Goal: Task Accomplishment & Management: Use online tool/utility

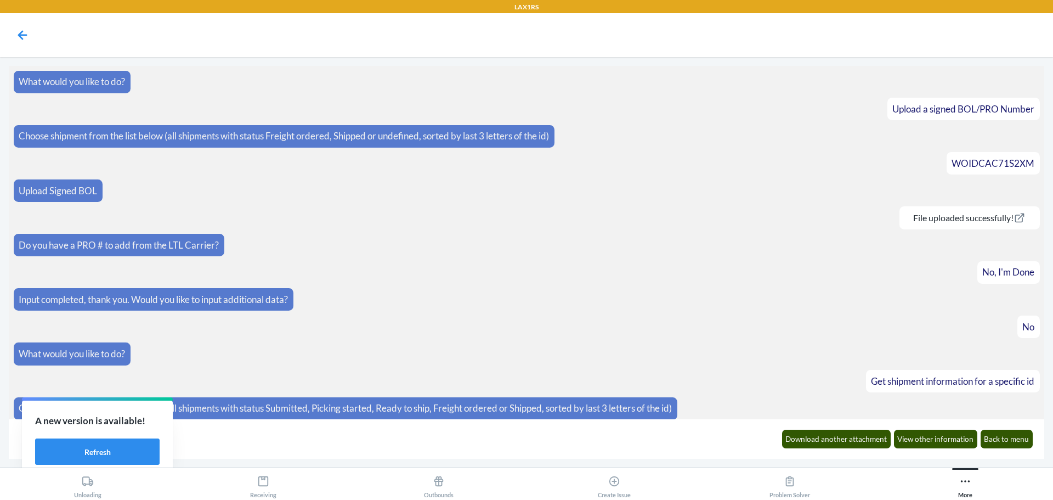
scroll to position [168, 0]
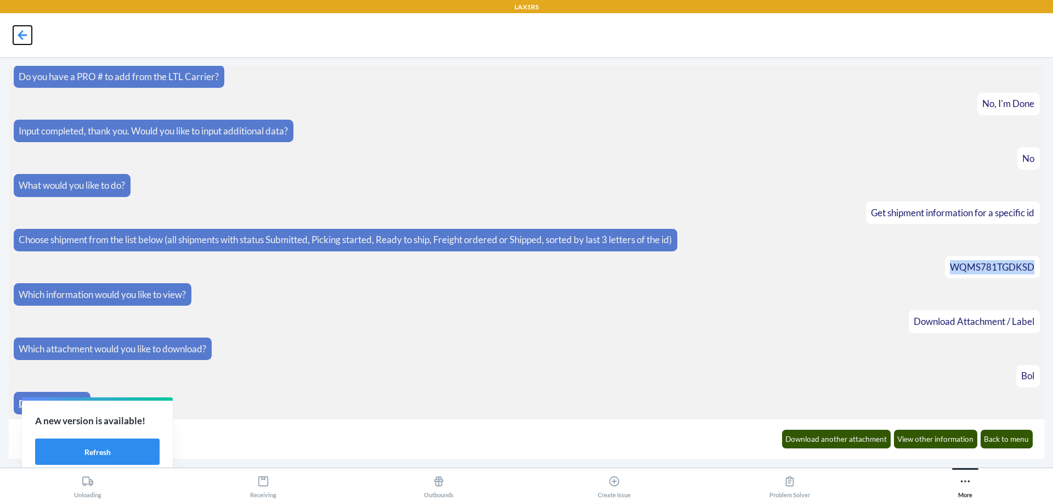
click at [20, 31] on icon at bounding box center [22, 35] width 19 height 19
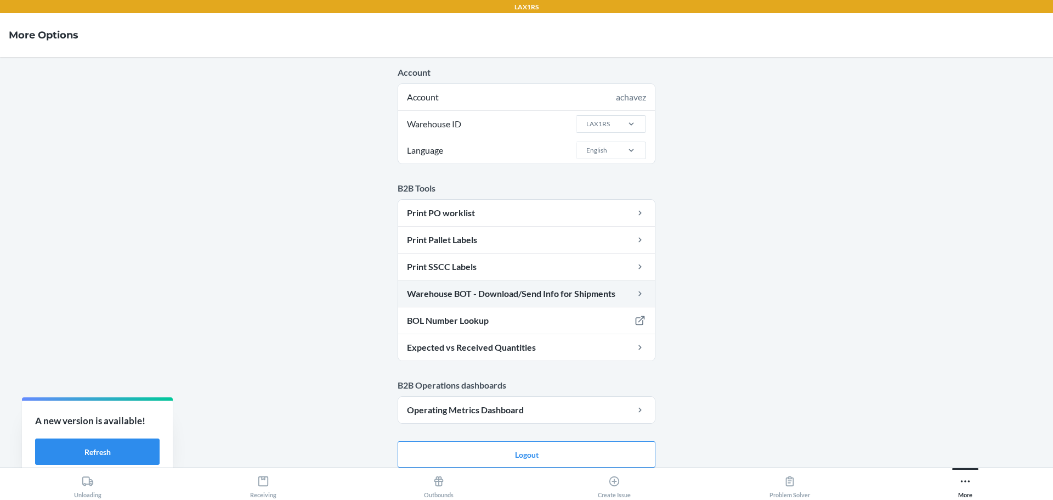
click at [589, 293] on link "Warehouse BOT - Download/Send Info for Shipments" at bounding box center [526, 293] width 257 height 26
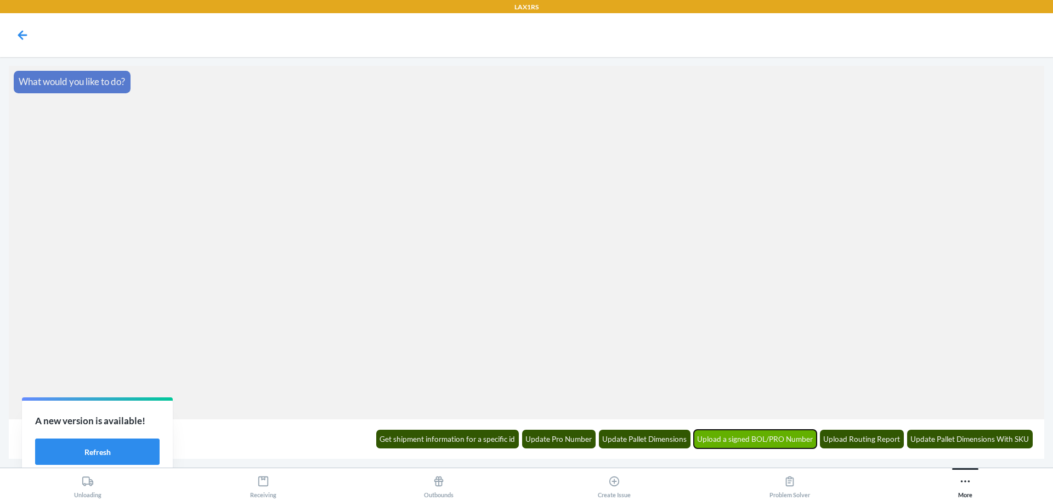
click at [789, 440] on button "Upload a signed BOL/PRO Number" at bounding box center [755, 438] width 123 height 19
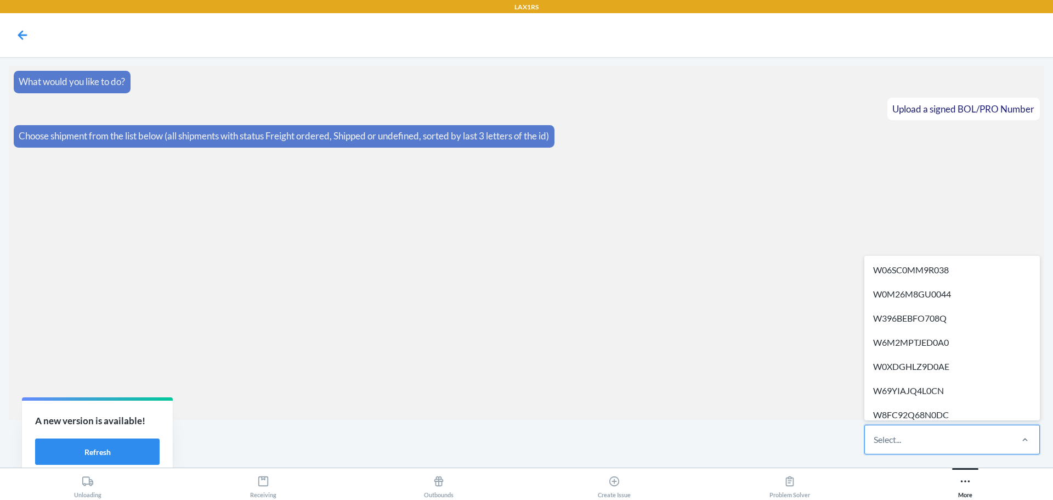
click at [983, 441] on div "Select..." at bounding box center [938, 439] width 146 height 29
click at [875, 441] on input "option W06SC0MM9R038 focused, 1 of 517. 517 results available. Use Up and Down …" at bounding box center [874, 439] width 1 height 13
paste input "WQMS781TGDKSD"
type input "WQMS781TGDKSD"
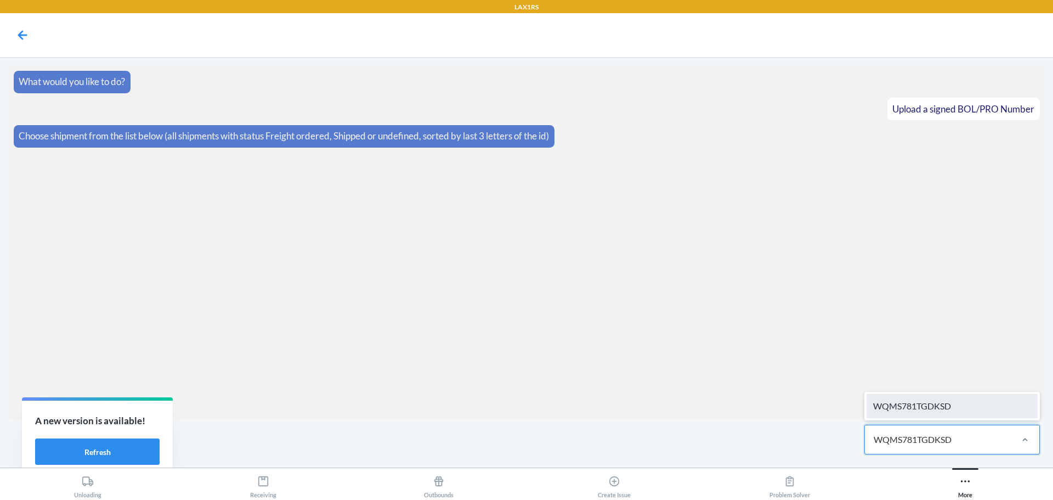
click at [983, 409] on div "WQMS781TGDKSD" at bounding box center [951, 406] width 171 height 24
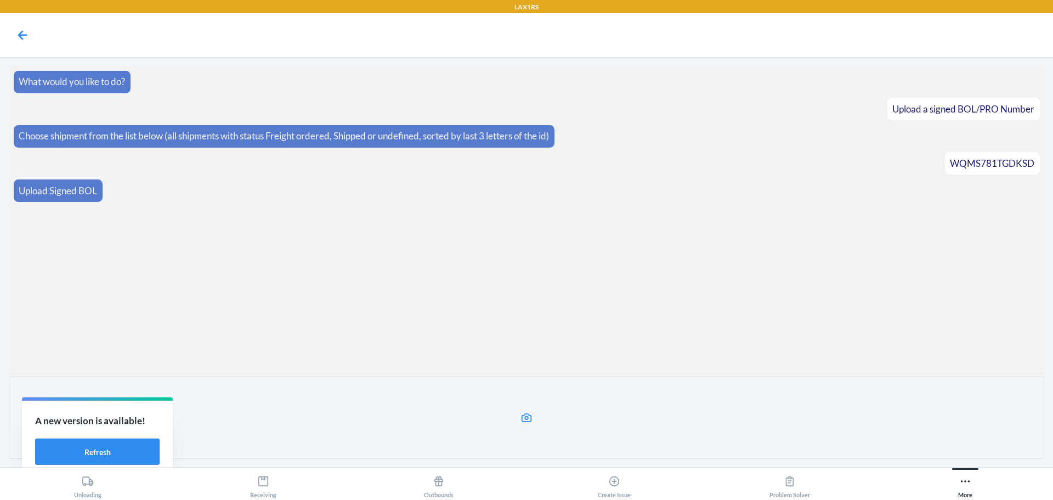
click at [547, 424] on label at bounding box center [526, 417] width 1035 height 82
click at [0, 0] on input "file" at bounding box center [0, 0] width 0 height 0
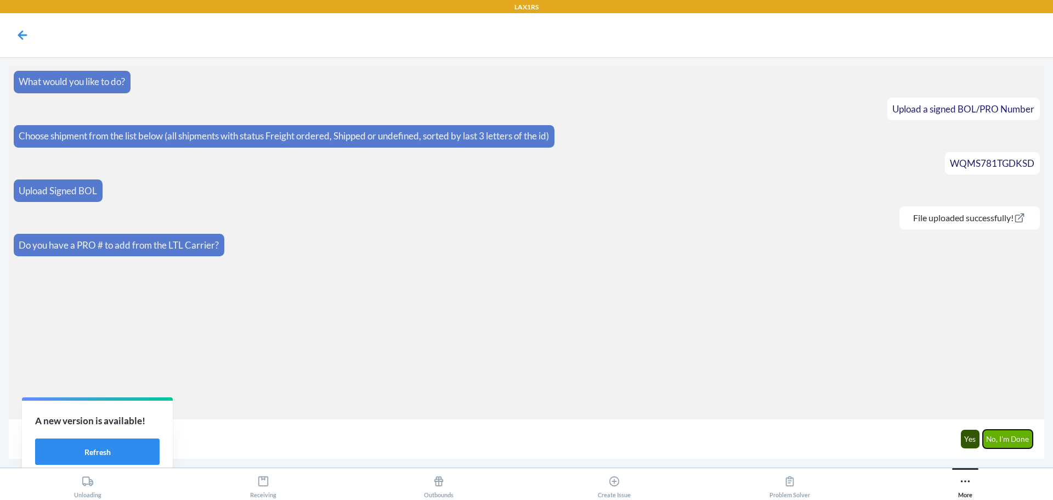
click at [1026, 439] on button "No, I'm Done" at bounding box center [1008, 438] width 50 height 19
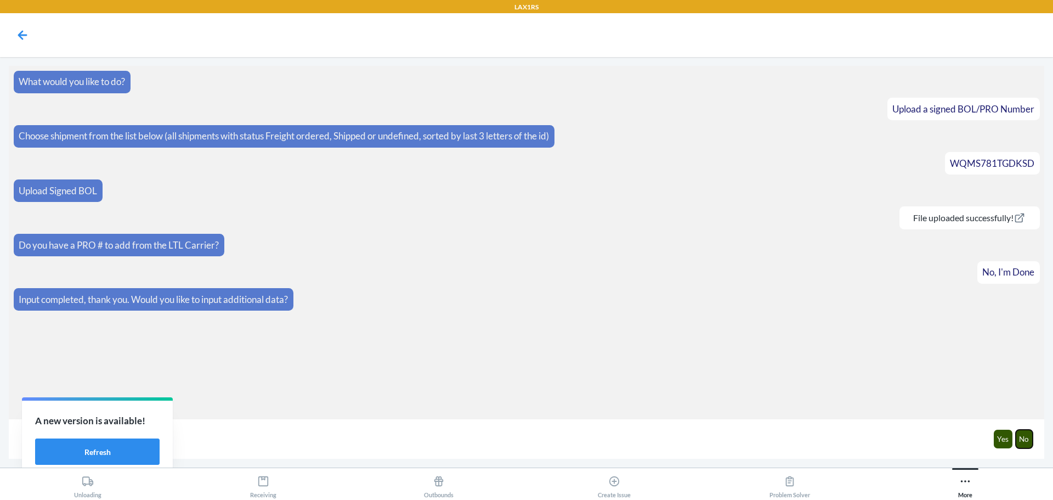
click at [1026, 439] on button "No" at bounding box center [1025, 438] width 18 height 19
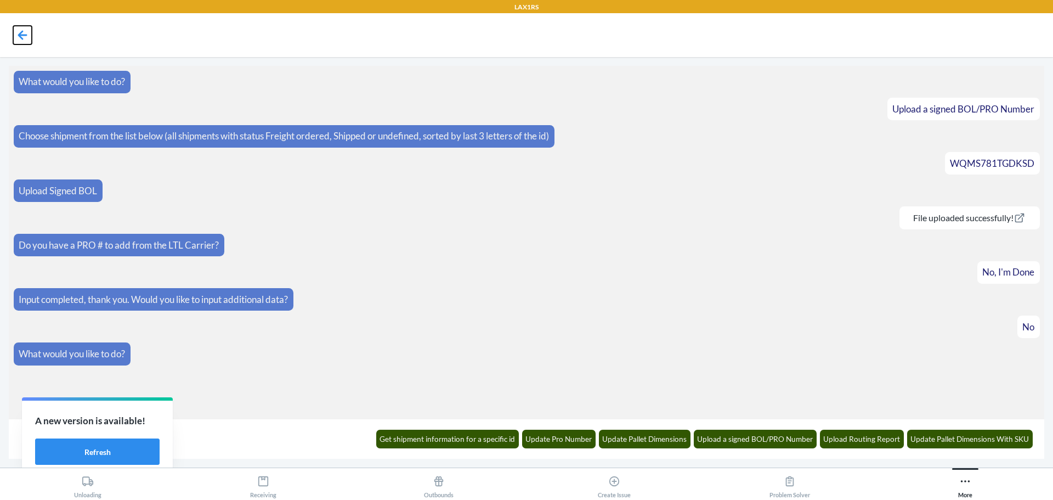
click at [16, 33] on icon at bounding box center [22, 35] width 19 height 19
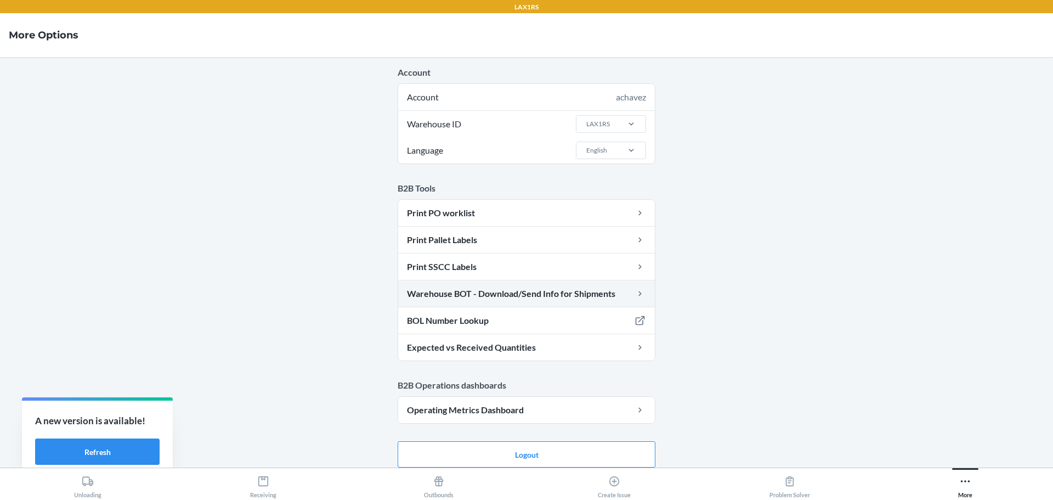
click at [569, 293] on link "Warehouse BOT - Download/Send Info for Shipments" at bounding box center [526, 293] width 257 height 26
